Goal: Information Seeking & Learning: Check status

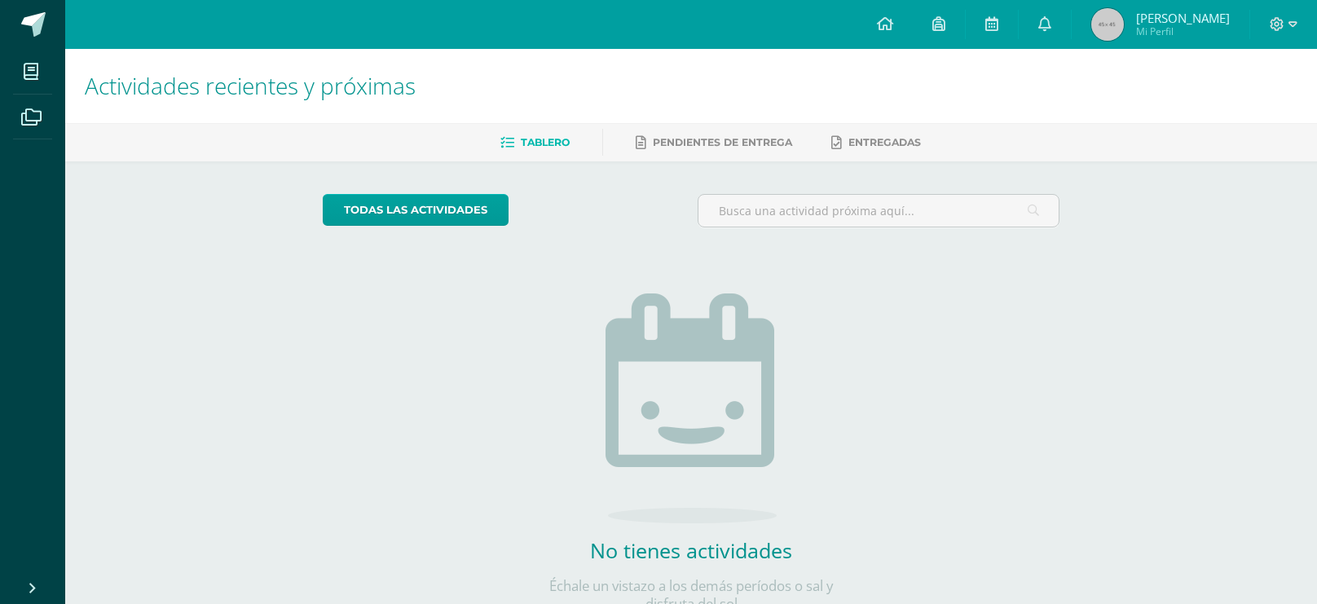
click at [1100, 42] on link "Sheily Roxana Mi Perfil" at bounding box center [1161, 24] width 178 height 49
click at [1124, 29] on img at bounding box center [1108, 24] width 33 height 33
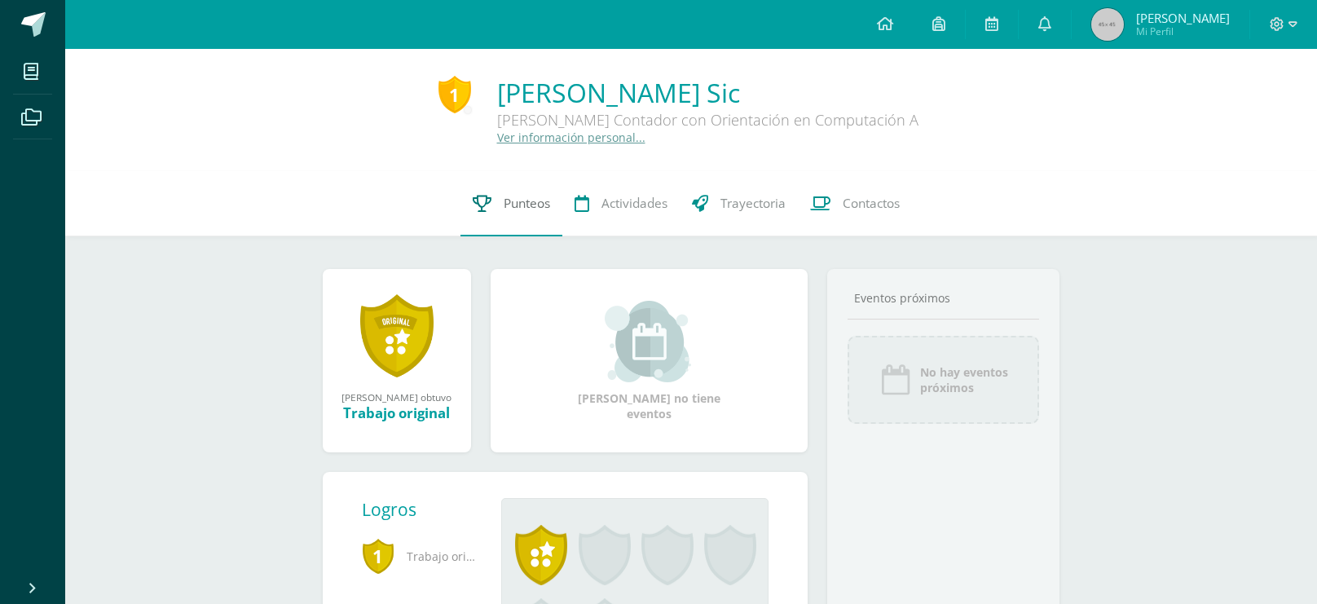
click at [535, 213] on link "Punteos" at bounding box center [512, 203] width 102 height 65
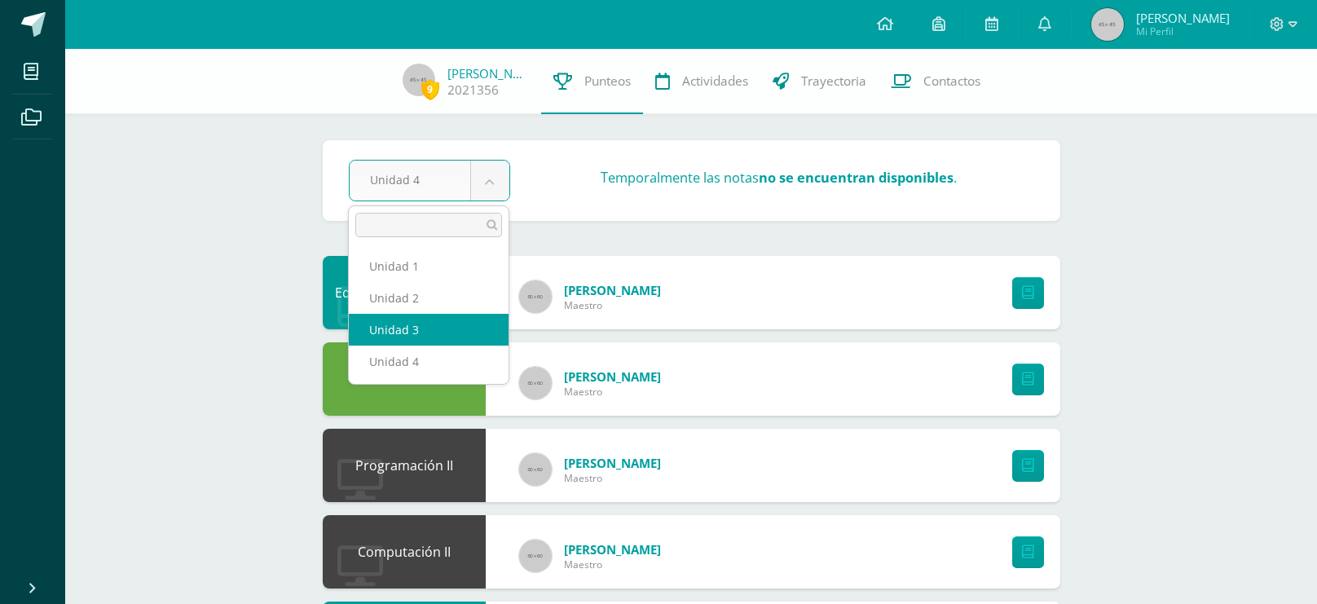
select select "Unidad 3"
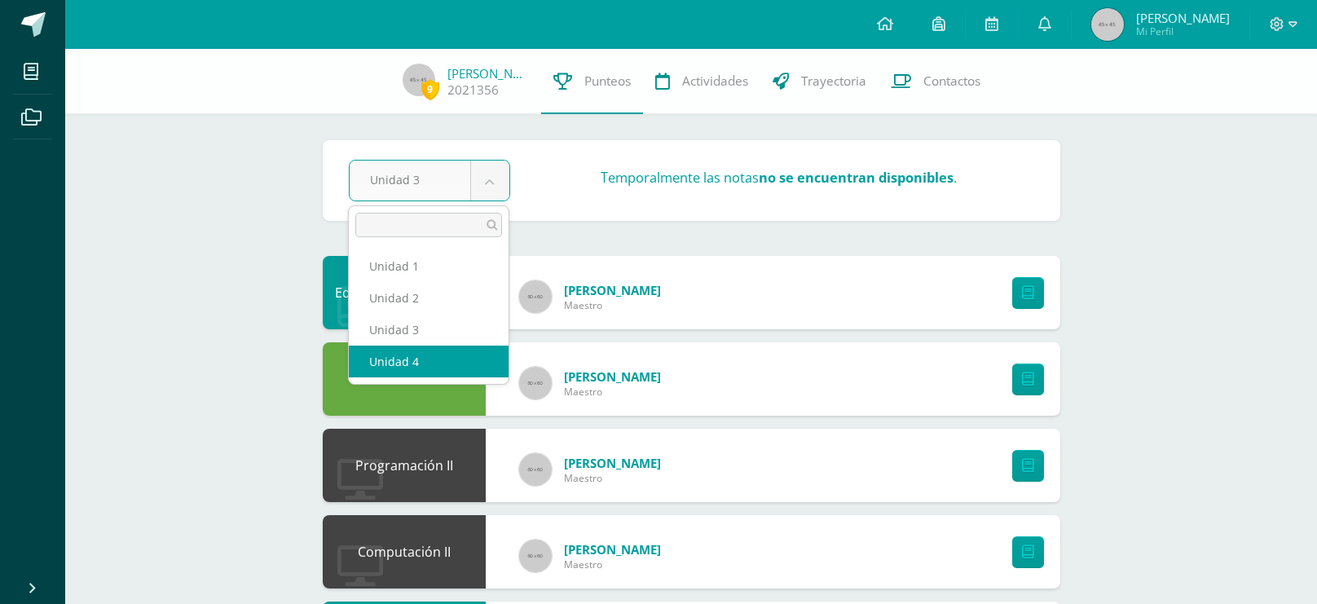
select select "Unidad 4"
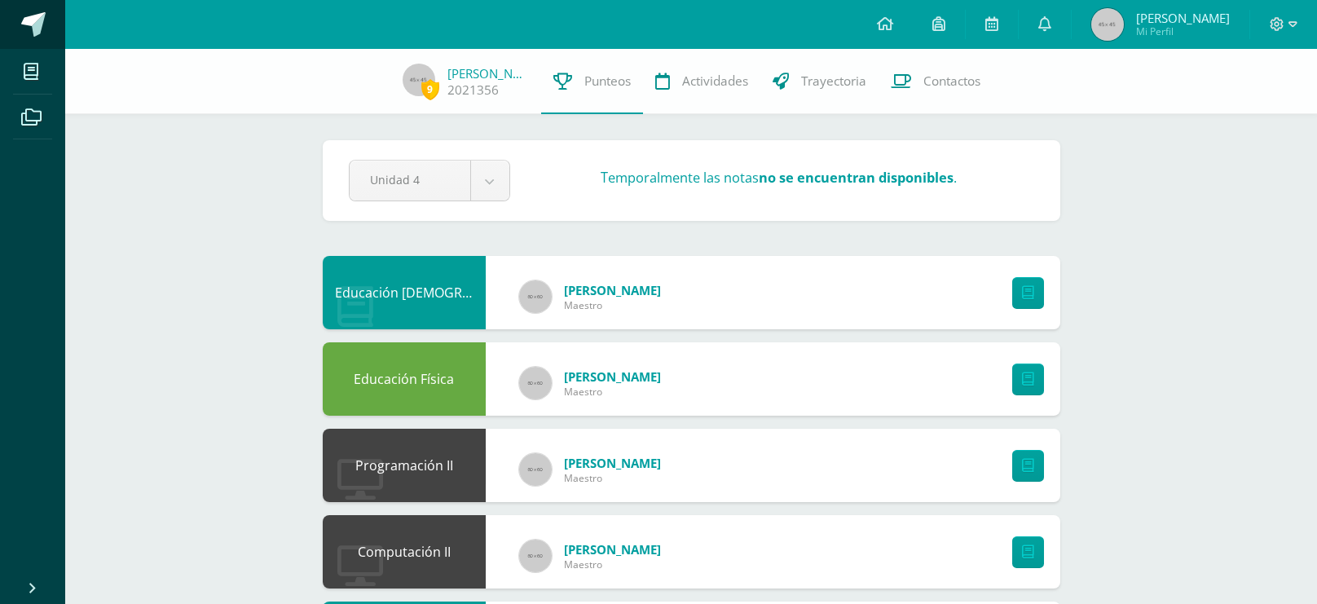
click at [24, 37] on link at bounding box center [32, 24] width 65 height 49
